Goal: Task Accomplishment & Management: Complete application form

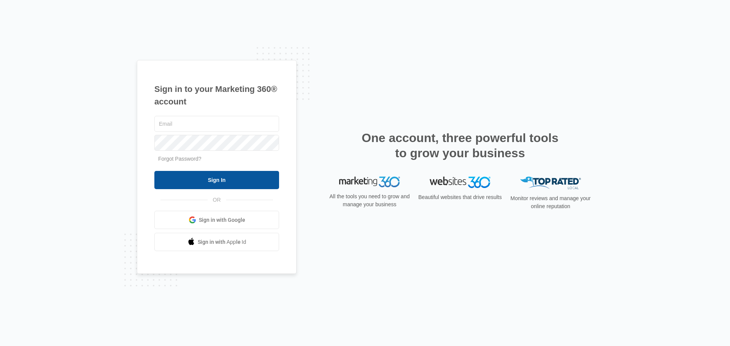
type input "[EMAIL_ADDRESS][DOMAIN_NAME]"
click at [219, 182] on input "Sign In" at bounding box center [216, 180] width 125 height 18
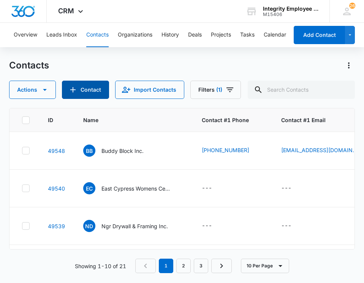
click at [78, 86] on button "Contact" at bounding box center [85, 90] width 47 height 18
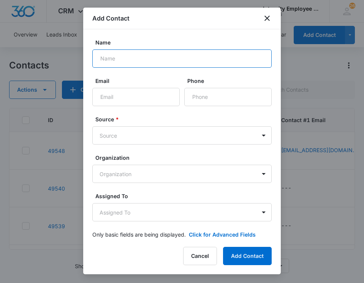
click at [123, 61] on input "Name" at bounding box center [181, 58] width 179 height 18
click at [118, 59] on input "TrenaryEnterprise LLC" at bounding box center [181, 58] width 179 height 18
click at [120, 59] on input "TrenaryEnterprise LLC" at bounding box center [181, 58] width 179 height 18
type input "[PERSON_NAME] Enterprise LLC"
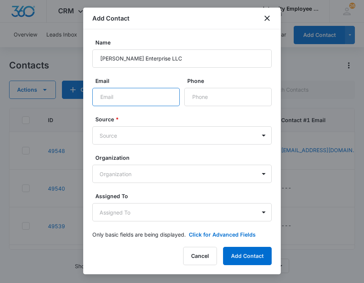
click at [143, 97] on input "Email" at bounding box center [135, 97] width 87 height 18
type input "J"
type input "[PERSON_NAME][EMAIL_ADDRESS][DOMAIN_NAME]"
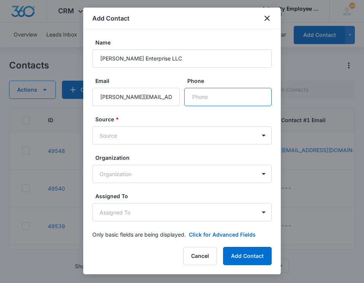
click at [214, 100] on input "Phone" at bounding box center [227, 97] width 87 height 18
type input "[PHONE_NUMBER]"
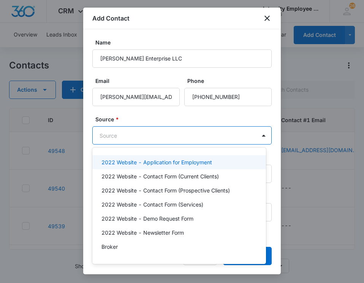
click at [209, 134] on body "CRM Apps Reputation Websites Forms CRM Email Social Shop Payments POS Content A…" at bounding box center [182, 141] width 364 height 283
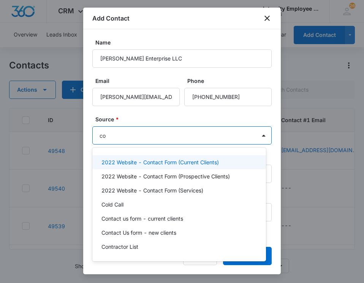
type input "col"
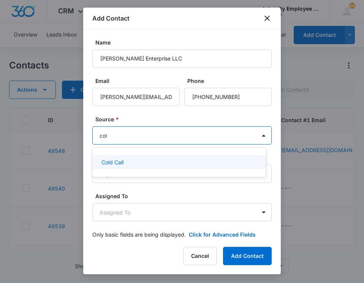
click at [139, 165] on div "Cold Call" at bounding box center [178, 162] width 154 height 8
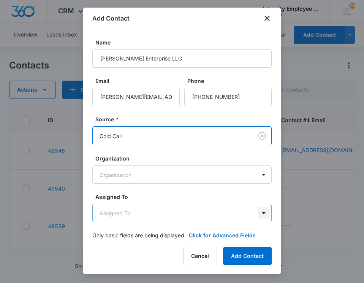
click at [255, 212] on body "CRM Apps Reputation Websites Forms CRM Email Social Shop Payments POS Content A…" at bounding box center [182, 141] width 364 height 283
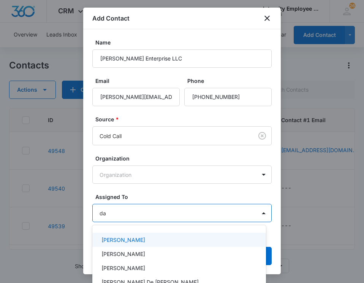
scroll to position [5, 0]
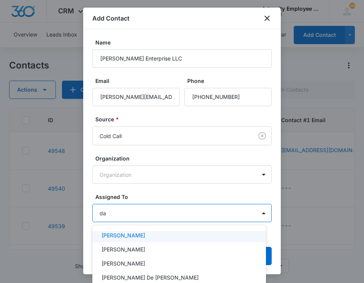
type input "dai"
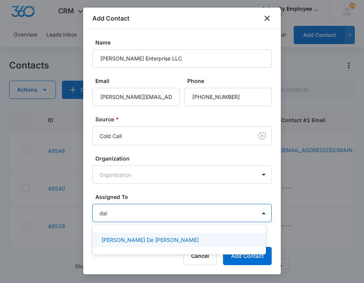
scroll to position [0, 0]
click at [147, 241] on div "[PERSON_NAME] De [PERSON_NAME]" at bounding box center [178, 240] width 154 height 8
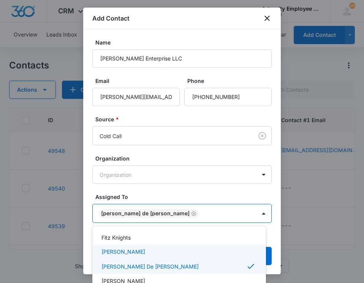
scroll to position [160, 0]
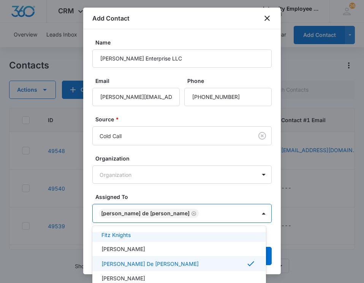
click at [217, 194] on div at bounding box center [182, 141] width 364 height 283
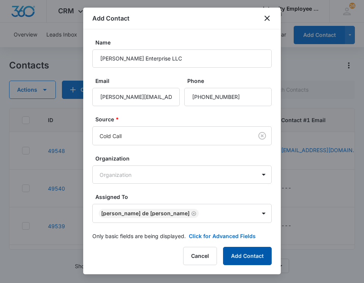
click at [236, 258] on button "Add Contact" at bounding box center [247, 256] width 49 height 18
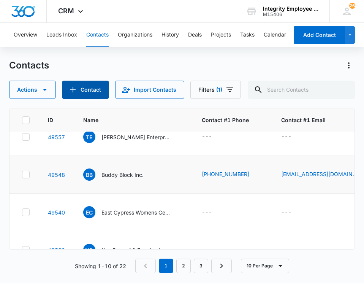
scroll to position [0, 0]
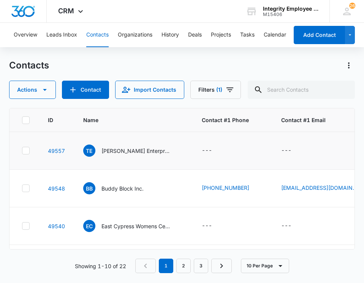
click at [276, 155] on td "---" at bounding box center [326, 151] width 108 height 38
click at [296, 151] on icon "Contact #1 Email - - Select to Edit Field" at bounding box center [300, 150] width 9 height 9
click at [117, 153] on p "[PERSON_NAME] Enterprise LLC" at bounding box center [135, 151] width 68 height 8
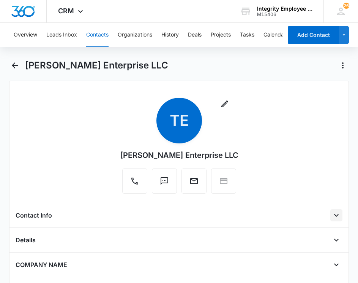
click at [332, 214] on icon "Open" at bounding box center [336, 215] width 9 height 9
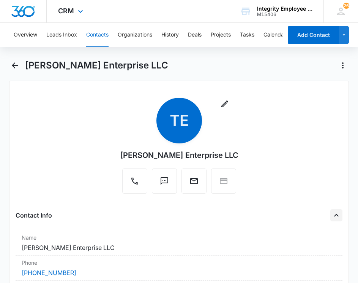
click at [180, 12] on div "CRM Apps Reputation Websites Forms CRM Email Social Shop Payments POS Content A…" at bounding box center [179, 11] width 358 height 23
click at [247, 32] on button "Tasks" at bounding box center [247, 35] width 14 height 24
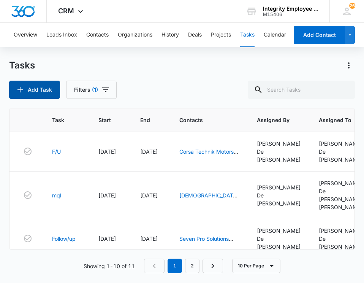
click at [35, 93] on button "Add Task" at bounding box center [34, 90] width 51 height 18
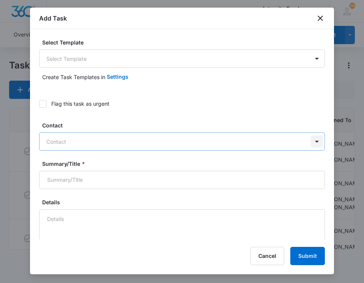
click at [313, 140] on div at bounding box center [317, 141] width 12 height 12
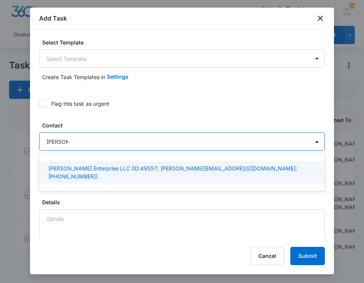
type input "[PERSON_NAME] E"
click at [199, 173] on div "[PERSON_NAME] Enterprise LLC (ID:49557; [PERSON_NAME][EMAIL_ADDRESS][DOMAIN_NAM…" at bounding box center [182, 172] width 286 height 22
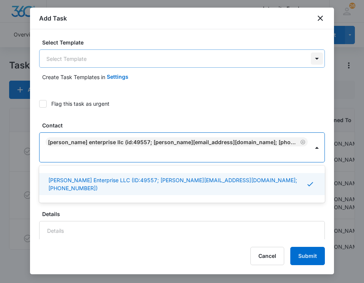
click at [306, 61] on body "CRM Apps Reputation Websites Forms CRM Email Social Shop Payments POS Content A…" at bounding box center [182, 141] width 364 height 283
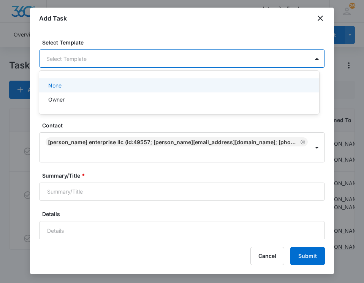
click at [212, 22] on div at bounding box center [182, 141] width 364 height 283
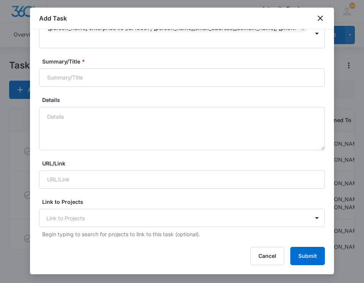
scroll to position [152, 0]
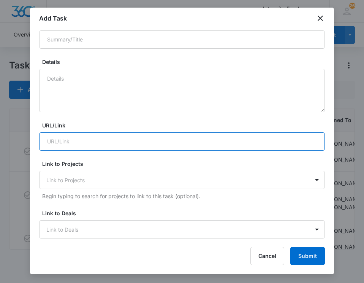
click at [91, 132] on input "URL/Link" at bounding box center [182, 141] width 286 height 18
type input "F/U"
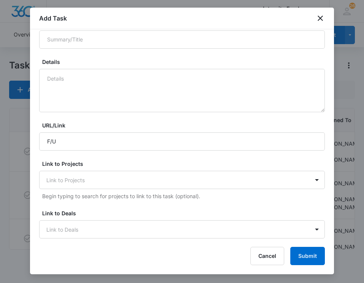
click at [266, 160] on label "Link to Projects" at bounding box center [185, 164] width 286 height 8
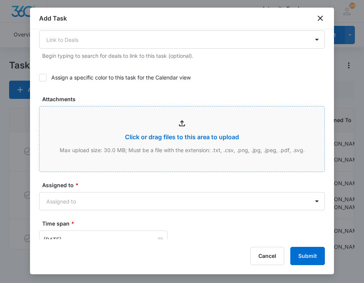
scroll to position [342, 0]
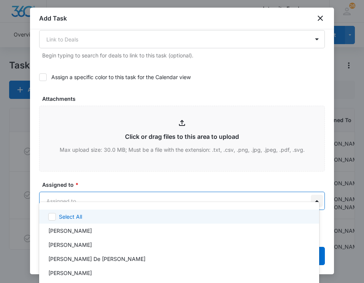
click at [311, 191] on body "CRM Apps Reputation Websites Forms CRM Email Social Shop Payments POS Content A…" at bounding box center [182, 141] width 364 height 283
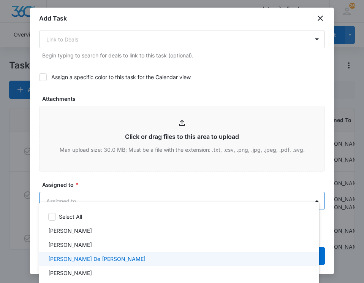
click at [69, 259] on p "[PERSON_NAME] De [PERSON_NAME]" at bounding box center [96, 259] width 97 height 8
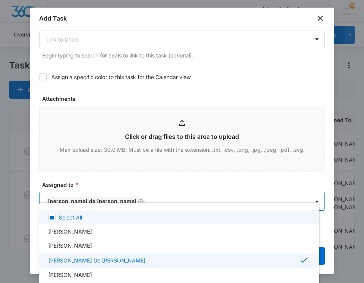
click at [63, 116] on div at bounding box center [182, 141] width 364 height 283
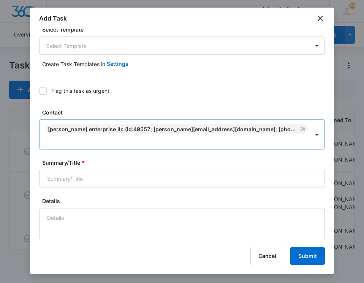
scroll to position [0, 0]
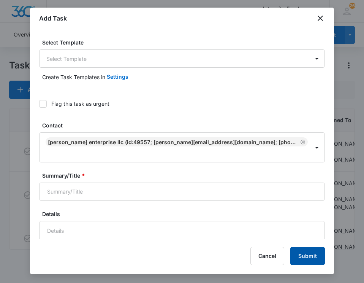
click at [309, 255] on button "Submit" at bounding box center [307, 256] width 35 height 18
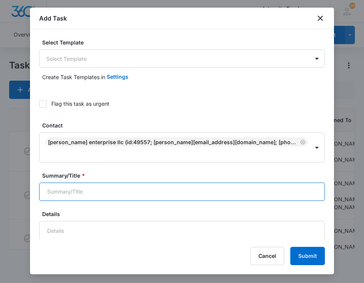
click at [66, 182] on input "Summary/Title *" at bounding box center [182, 191] width 286 height 18
type input "t"
type input "[PERSON_NAME] Enterprise LLC"
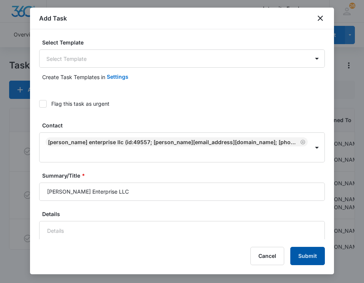
click at [314, 254] on button "Submit" at bounding box center [307, 256] width 35 height 18
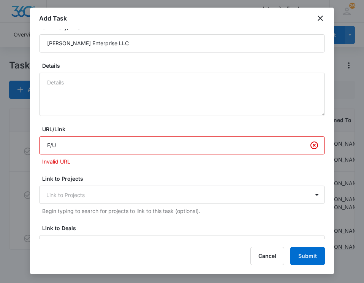
click at [111, 136] on input "F/U" at bounding box center [182, 145] width 286 height 18
type input "F"
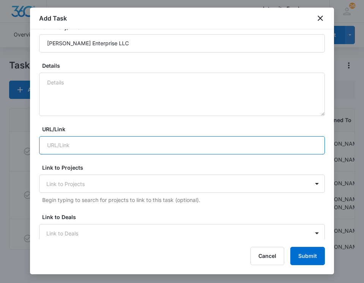
type input "E"
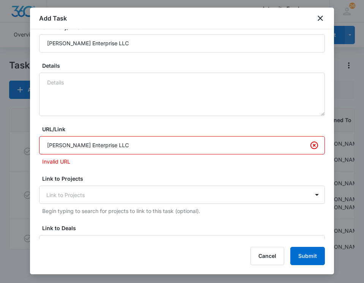
type input "[PERSON_NAME] Enterprise LLC"
click at [107, 157] on p "Invalid URL" at bounding box center [183, 161] width 283 height 8
drag, startPoint x: 122, startPoint y: 138, endPoint x: 168, endPoint y: 143, distance: 46.7
click at [122, 138] on input "[PERSON_NAME] Enterprise LLC" at bounding box center [182, 145] width 286 height 18
click at [310, 141] on icon "Clear" at bounding box center [314, 145] width 9 height 9
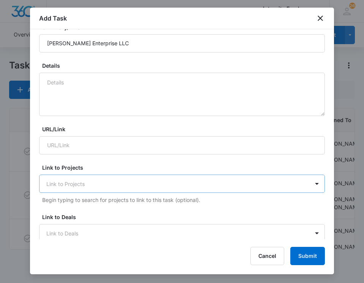
click at [70, 179] on div at bounding box center [177, 184] width 262 height 10
click at [303, 257] on button "Submit" at bounding box center [307, 256] width 35 height 18
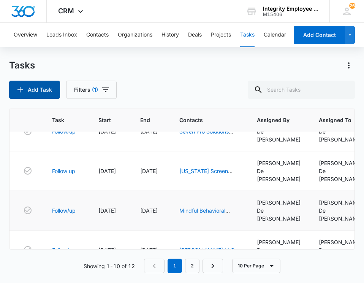
scroll to position [0, 0]
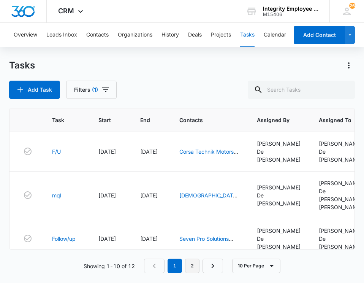
click at [197, 268] on link "2" at bounding box center [192, 265] width 14 height 14
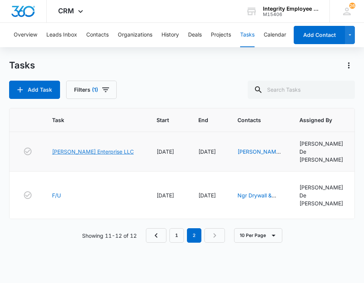
click at [100, 148] on link "[PERSON_NAME] Enterprise LLC" at bounding box center [93, 151] width 82 height 8
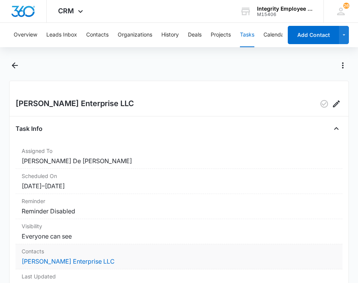
click at [98, 259] on dd "Trenary Enterprise LLC" at bounding box center [179, 261] width 315 height 9
click at [91, 262] on dd "Trenary Enterprise LLC" at bounding box center [179, 261] width 315 height 9
click at [333, 105] on icon "Edit" at bounding box center [336, 103] width 7 height 7
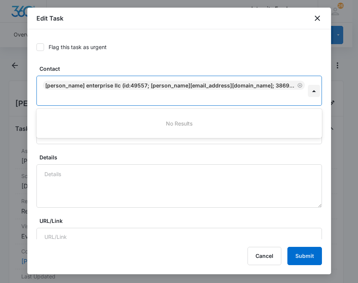
click at [308, 88] on div at bounding box center [314, 91] width 12 height 12
click at [298, 85] on icon "Remove Trenary Enterprise LLC (ID:49557; jim@jmtcabinets.com; 3869567989)" at bounding box center [300, 85] width 5 height 6
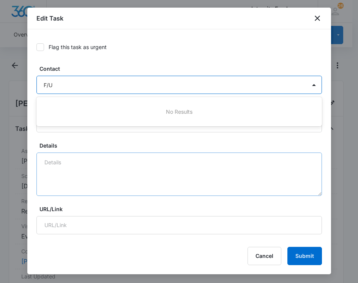
scroll to position [190, 0]
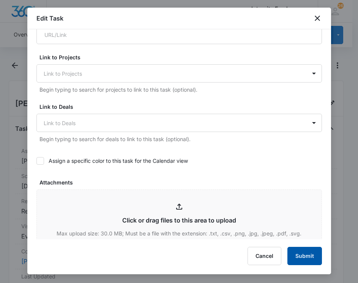
type input "F/U"
click at [303, 255] on button "Submit" at bounding box center [305, 256] width 35 height 18
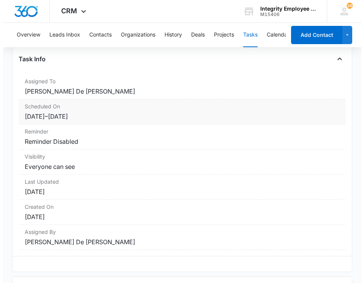
scroll to position [0, 0]
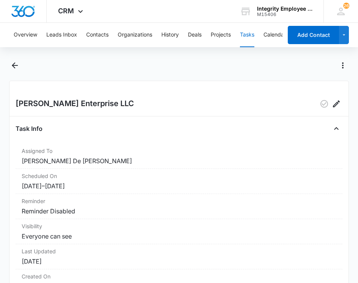
click at [255, 31] on button "Tasks" at bounding box center [247, 35] width 14 height 24
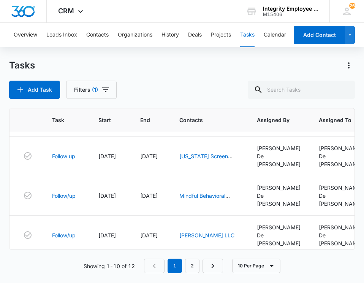
scroll to position [220, 0]
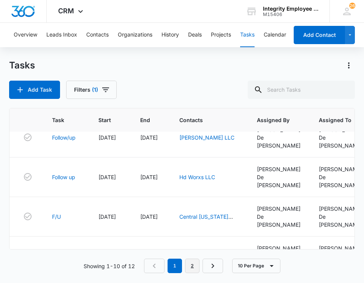
click at [196, 266] on link "2" at bounding box center [192, 265] width 14 height 14
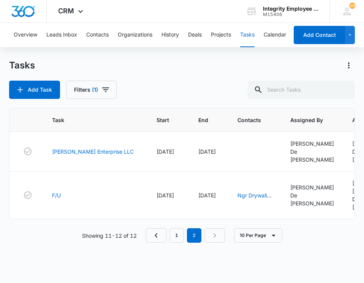
scroll to position [0, 0]
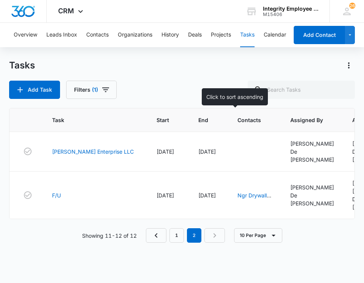
click at [230, 126] on th "Contacts" at bounding box center [254, 120] width 53 height 24
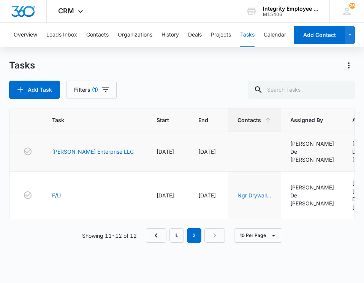
click at [238, 147] on td at bounding box center [254, 152] width 53 height 40
click at [92, 147] on link "[PERSON_NAME] Enterprise LLC" at bounding box center [93, 151] width 82 height 8
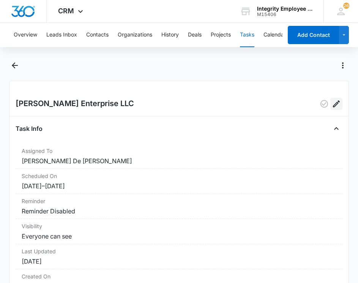
click at [332, 105] on icon "Edit" at bounding box center [336, 103] width 9 height 9
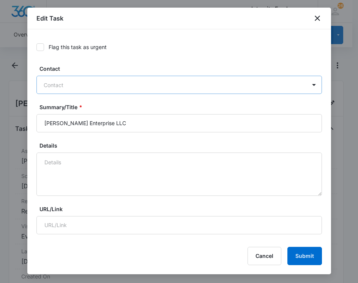
click at [81, 85] on div at bounding box center [175, 85] width 262 height 10
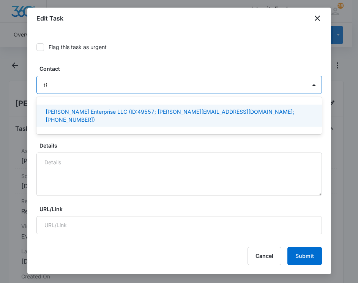
type input "t"
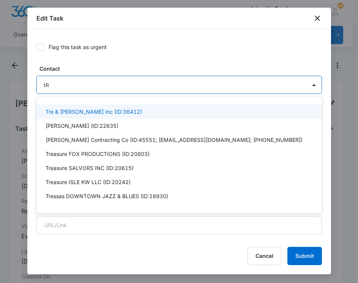
type input "t"
type input "[PERSON_NAME]"
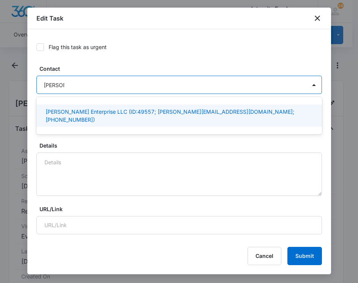
click at [75, 111] on p "[PERSON_NAME] Enterprise LLC (ID:49557; [PERSON_NAME][EMAIL_ADDRESS][DOMAIN_NAM…" at bounding box center [179, 116] width 266 height 16
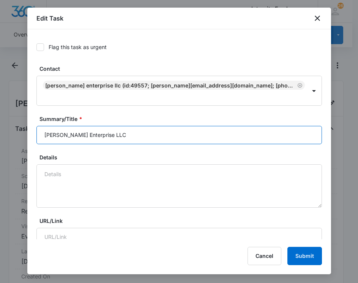
click at [197, 131] on input "[PERSON_NAME] Enterprise LLC" at bounding box center [179, 135] width 286 height 18
type input "T"
type input "f"
type input "Follow up"
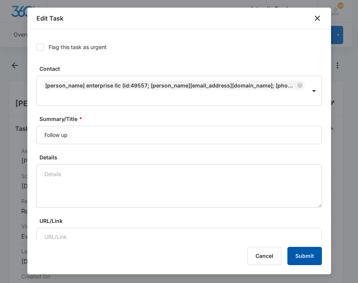
click at [301, 255] on button "Submit" at bounding box center [305, 256] width 35 height 18
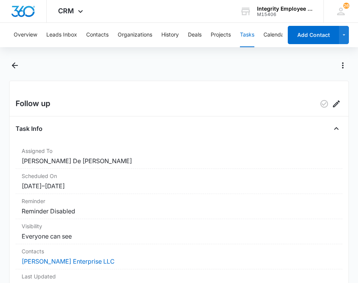
click at [250, 32] on button "Tasks" at bounding box center [247, 35] width 14 height 24
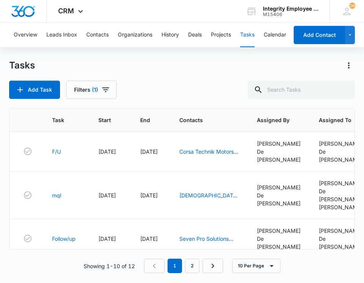
scroll to position [114, 0]
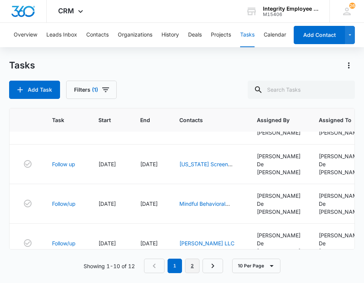
click at [193, 266] on link "2" at bounding box center [192, 265] width 14 height 14
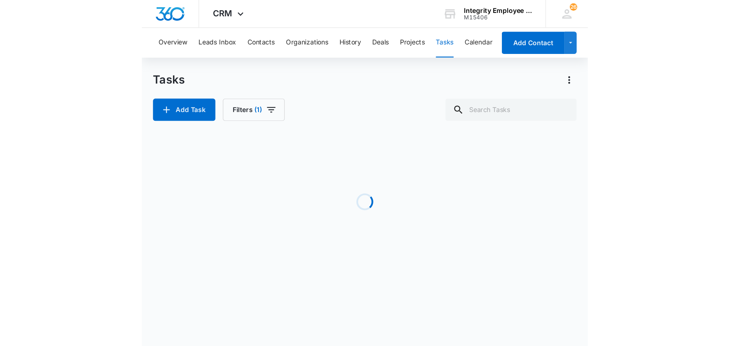
scroll to position [0, 0]
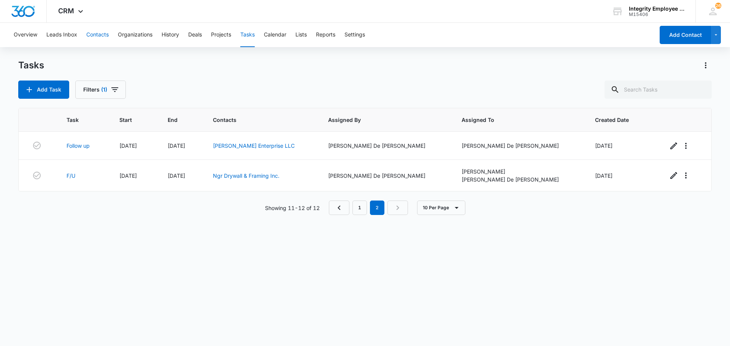
click at [102, 31] on button "Contacts" at bounding box center [97, 35] width 22 height 24
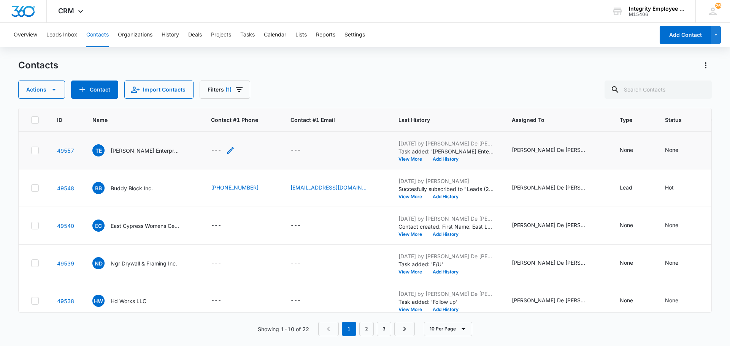
click at [229, 150] on icon "Contact #1 Phone - - Select to Edit Field" at bounding box center [230, 150] width 9 height 9
click at [194, 100] on input "Contact #1 Phone" at bounding box center [227, 102] width 96 height 18
type input "[PHONE_NUMBER]"
click at [261, 125] on button "Save" at bounding box center [263, 126] width 22 height 14
click at [294, 150] on div "---" at bounding box center [295, 150] width 10 height 9
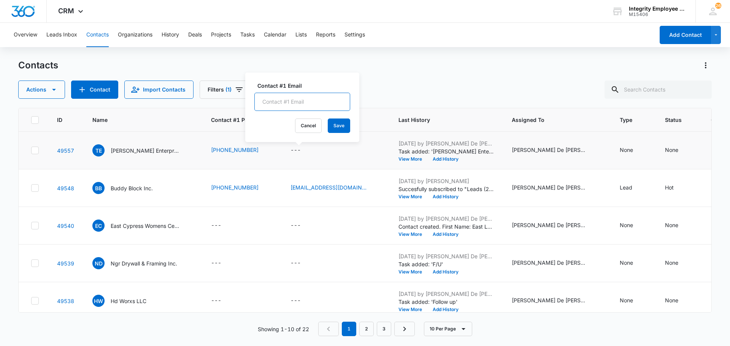
click at [289, 105] on input "Contact #1 Email" at bounding box center [302, 102] width 96 height 18
type input "[PERSON_NAME][EMAIL_ADDRESS][DOMAIN_NAME]"
click at [364, 97] on div "Actions Contact Import Contacts Filters (1)" at bounding box center [364, 90] width 693 height 18
